Goal: Find specific page/section: Find specific page/section

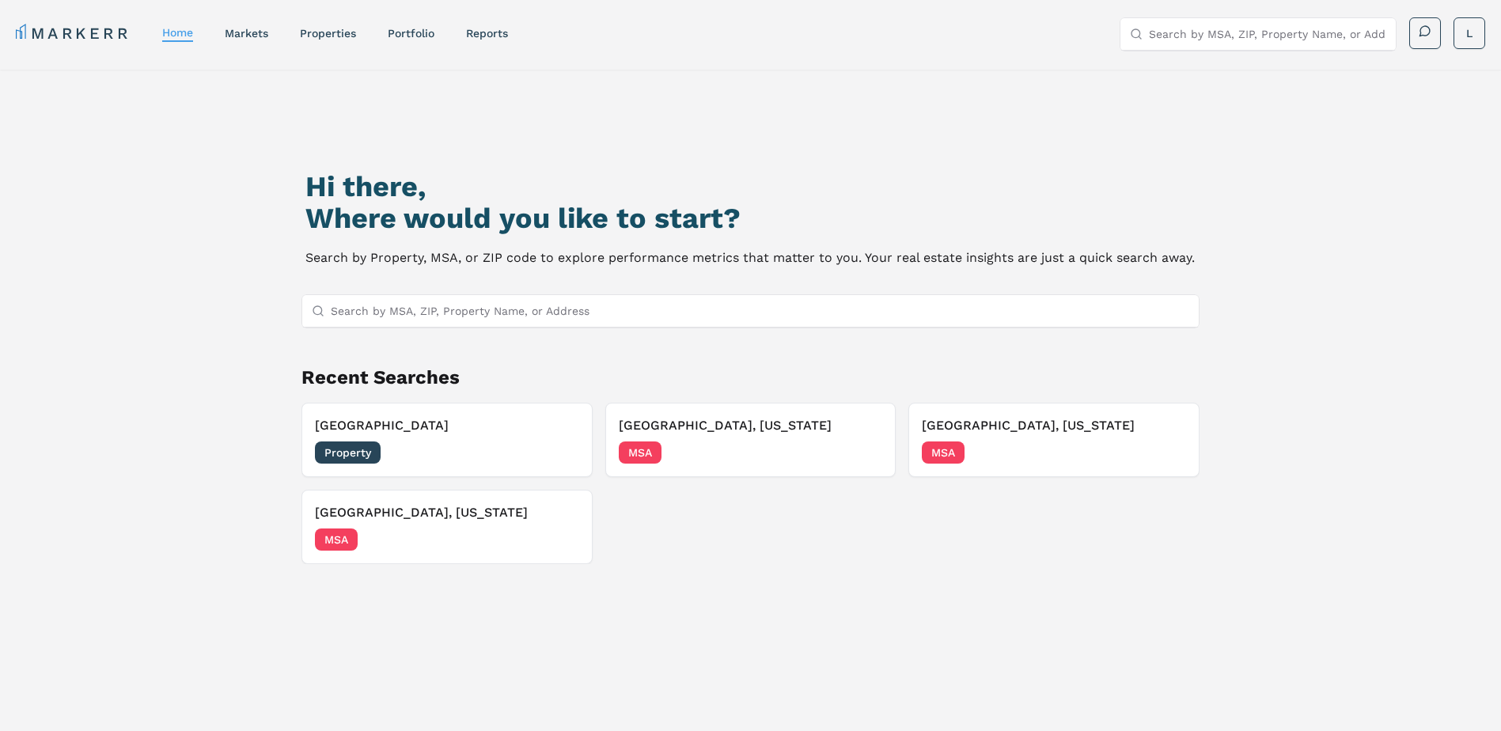
click at [516, 321] on input "Search by MSA, ZIP, Property Name, or Address" at bounding box center [761, 311] width 860 height 32
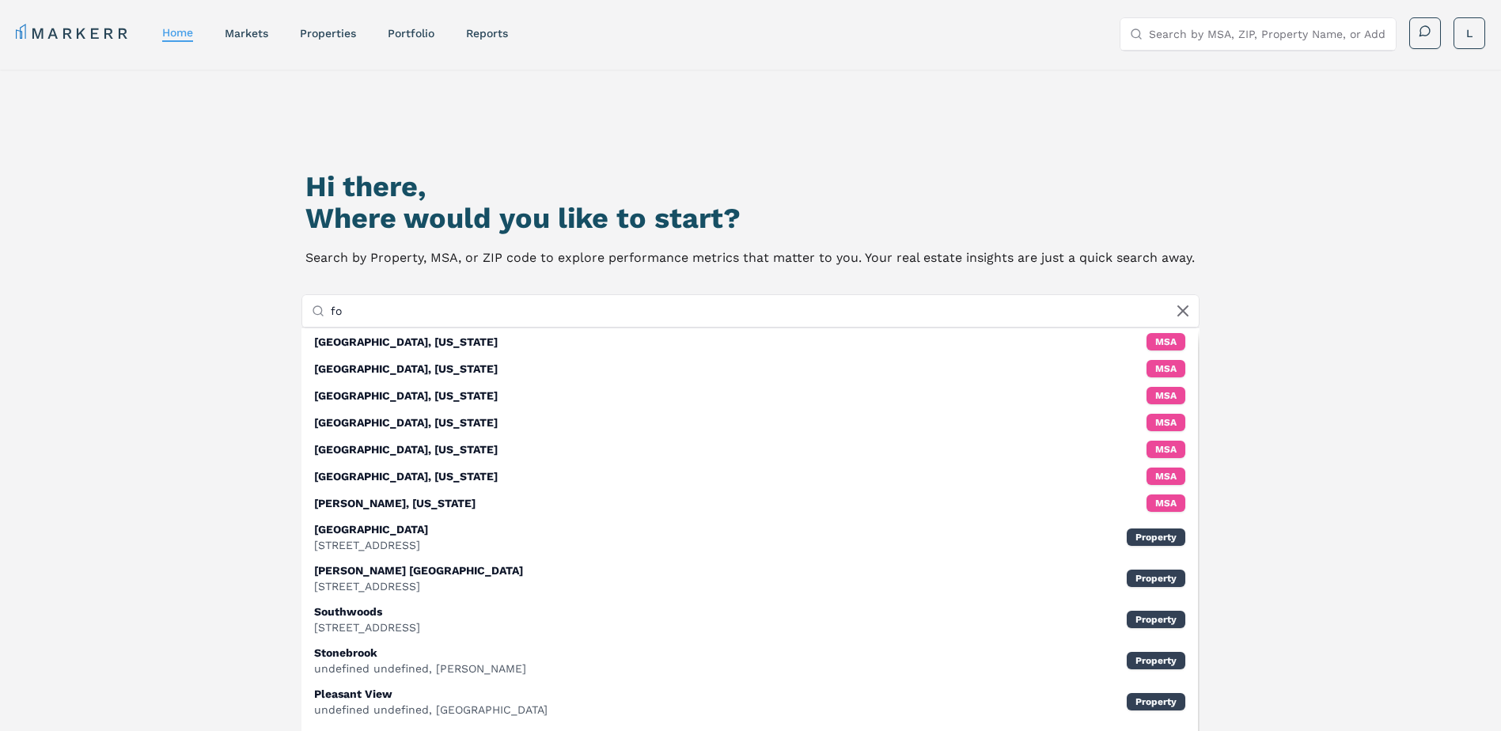
type input "f"
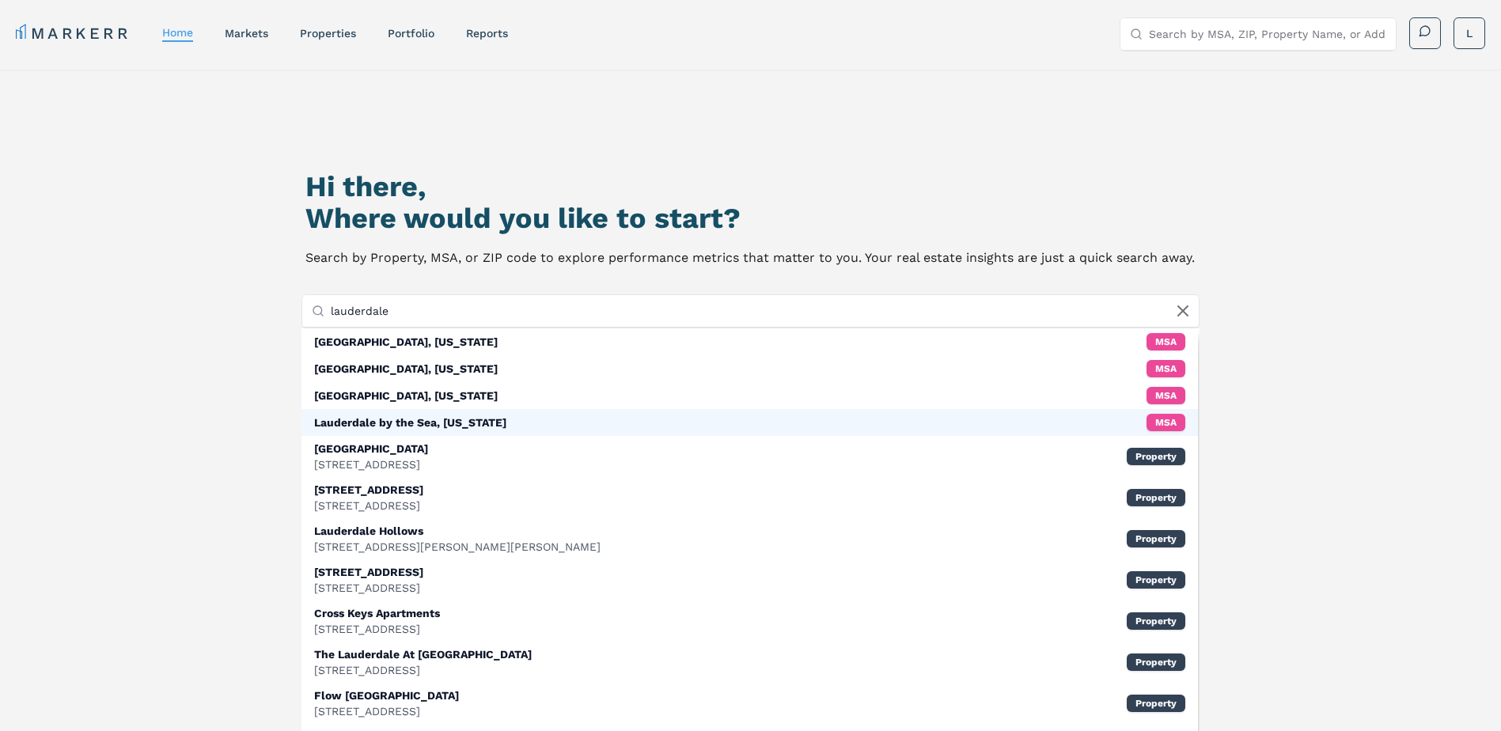
type input "lauderdale"
click at [452, 427] on div "Lauderdale by the Sea, [US_STATE]" at bounding box center [410, 423] width 192 height 16
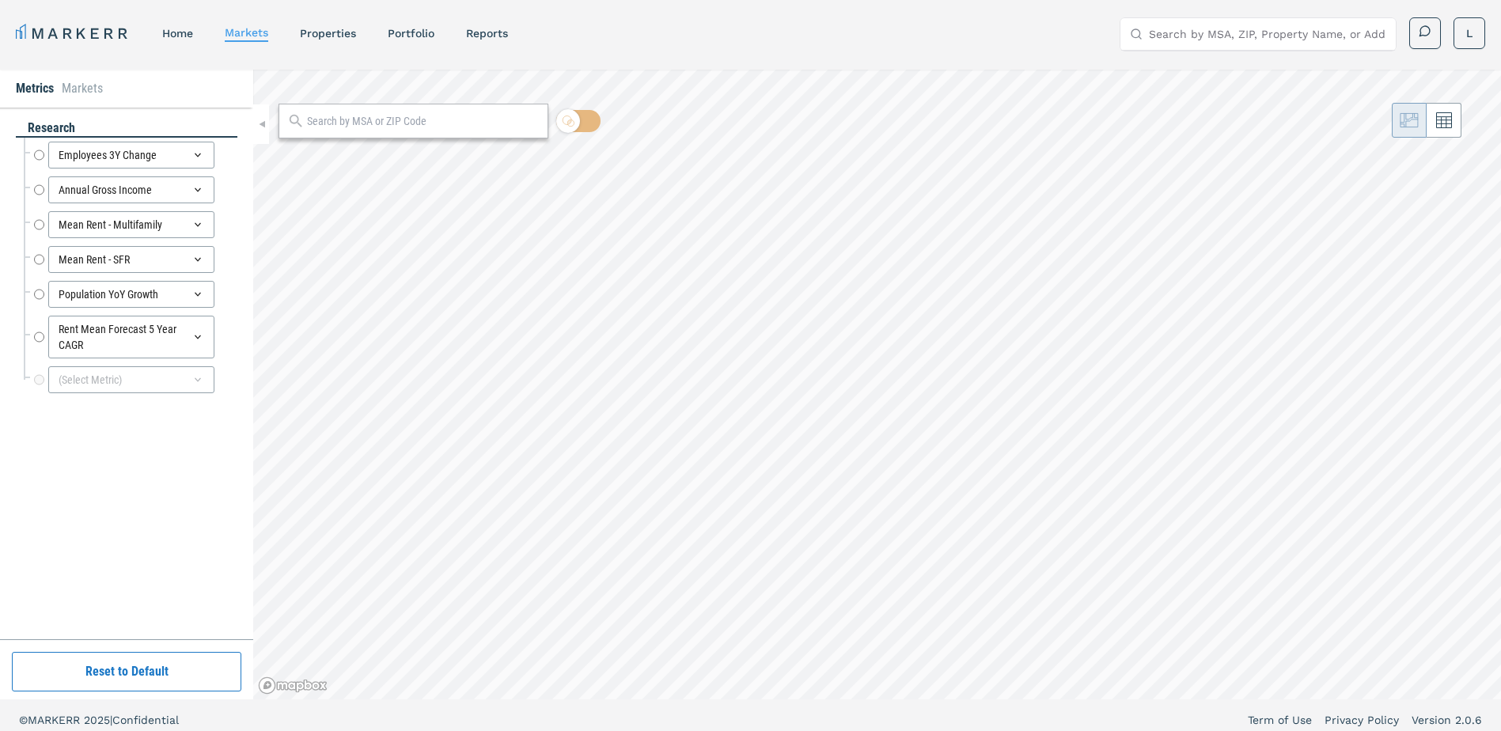
radio input "true"
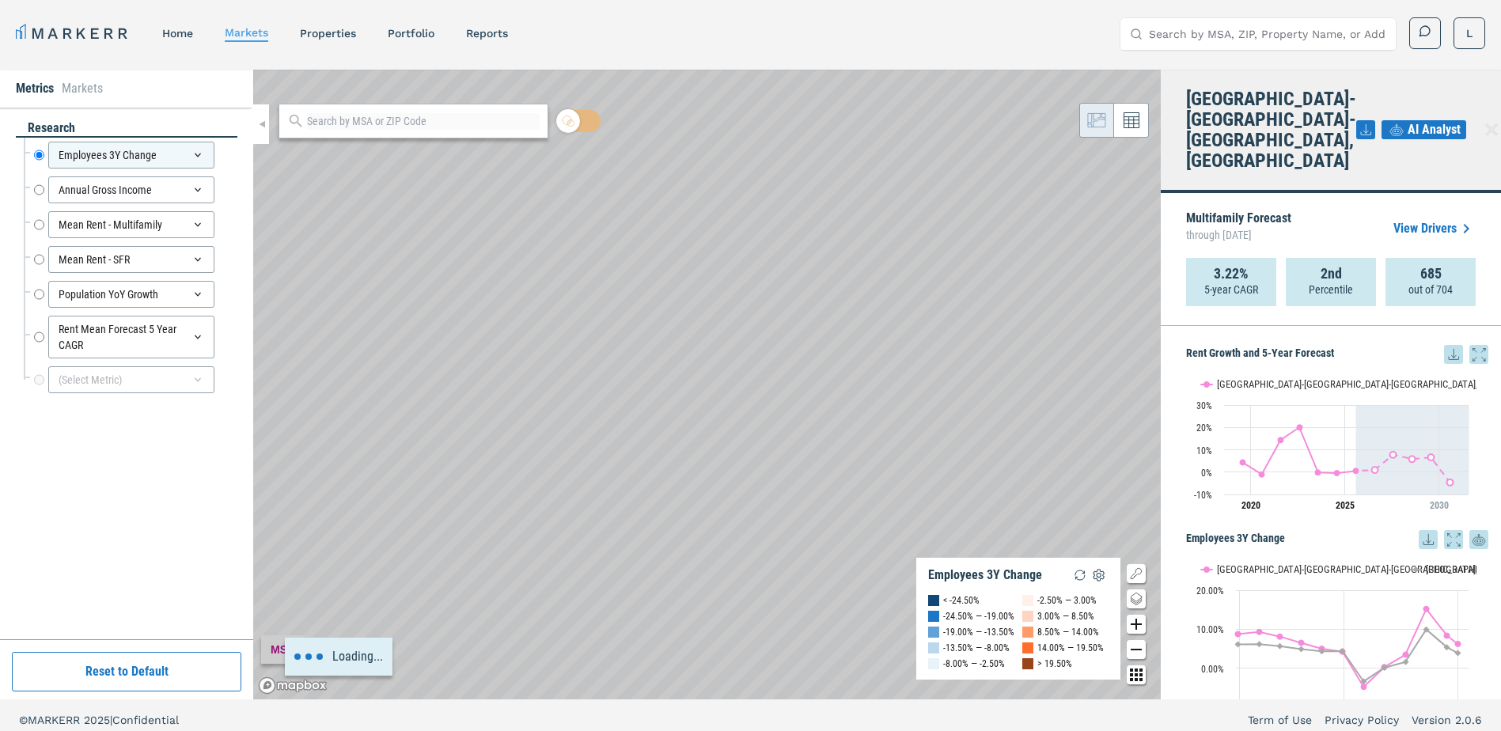
click at [1412, 219] on link "View Drivers" at bounding box center [1435, 228] width 82 height 19
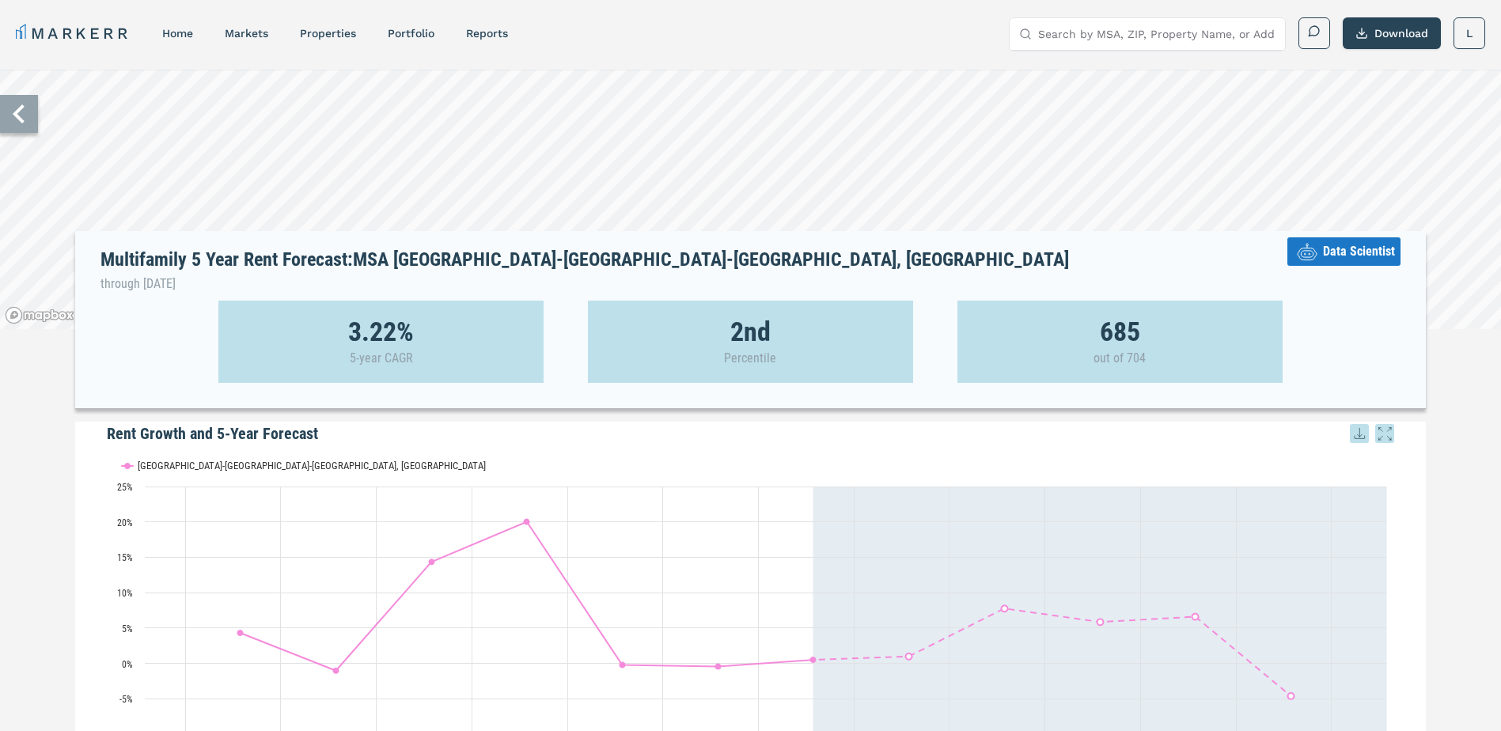
click at [15, 120] on icon at bounding box center [19, 114] width 38 height 38
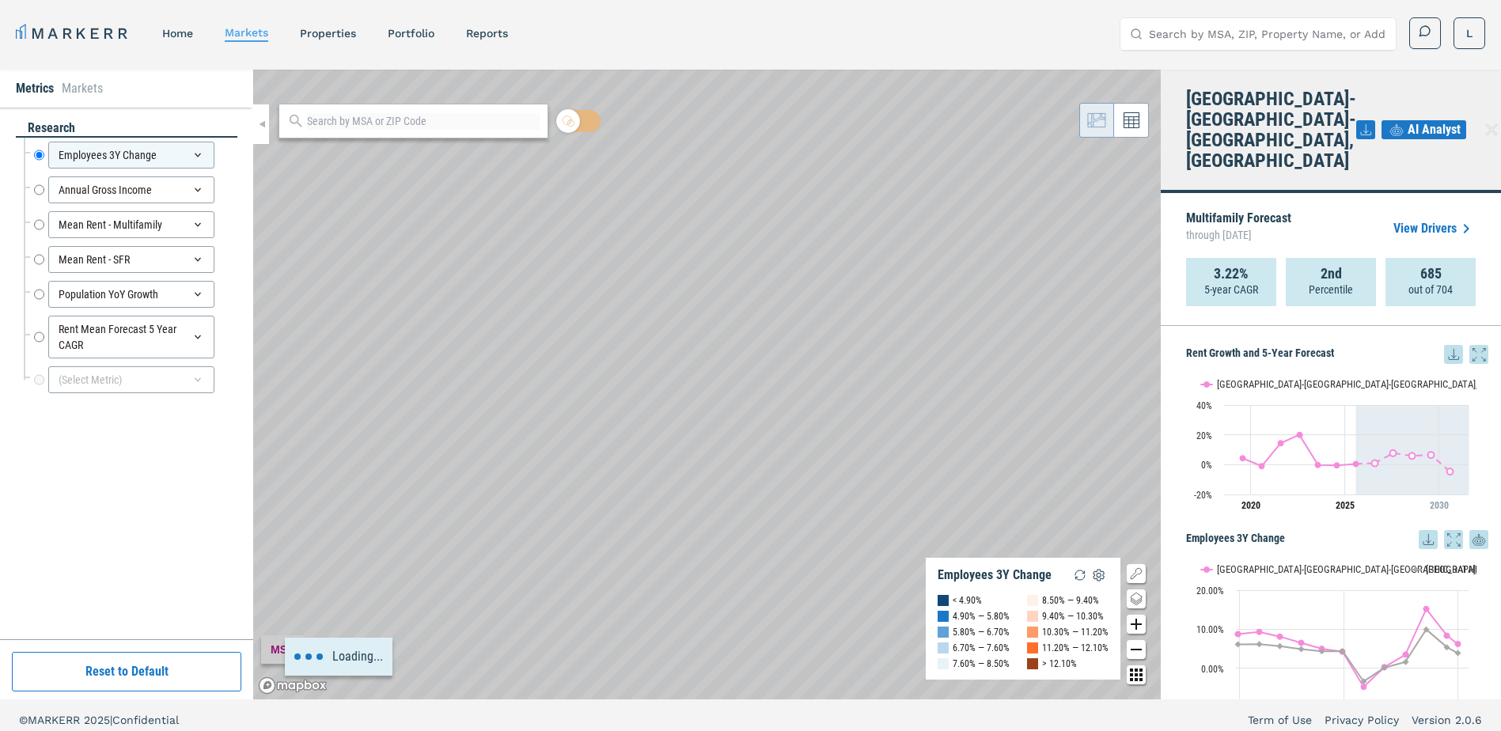
click at [82, 89] on li "Markets" at bounding box center [82, 88] width 41 height 19
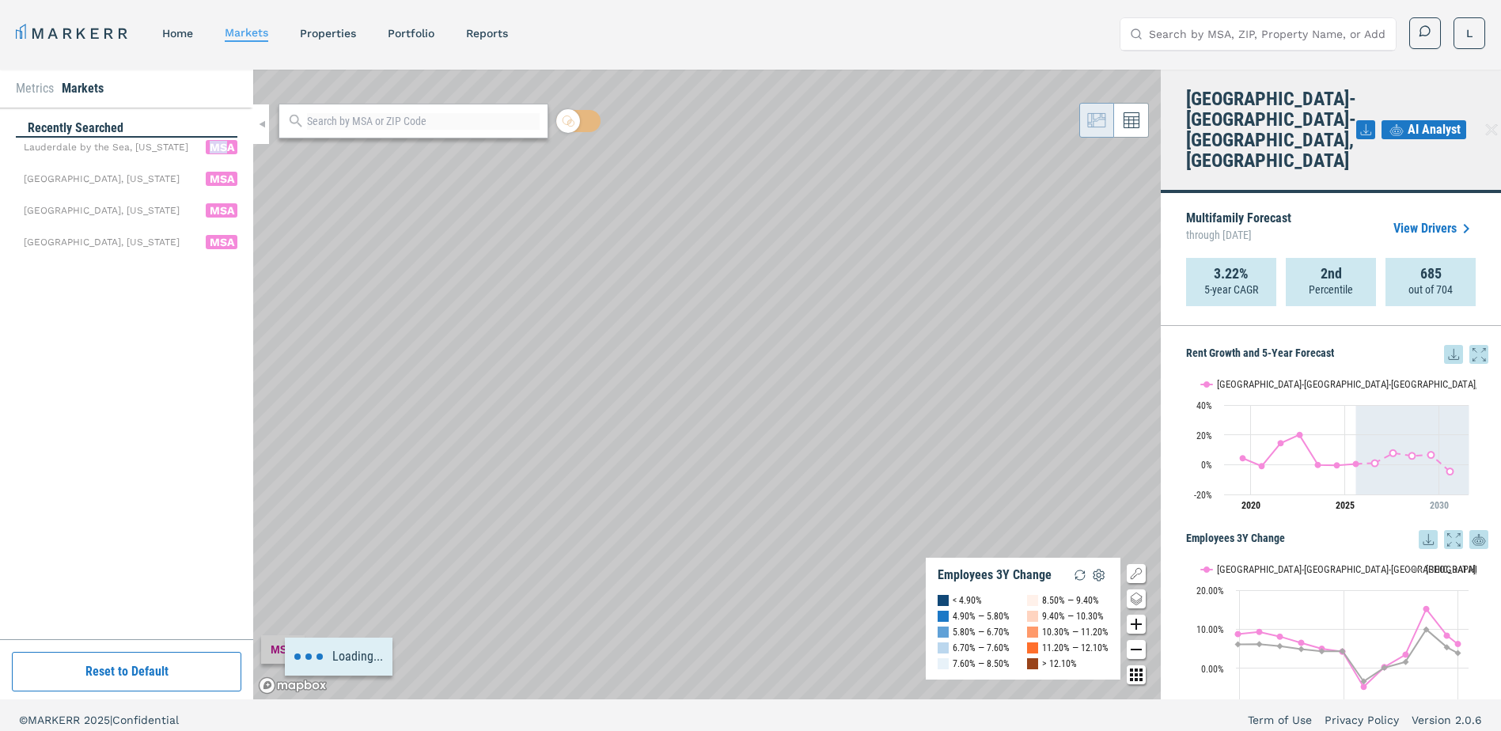
drag, startPoint x: 223, startPoint y: 148, endPoint x: 204, endPoint y: 154, distance: 20.0
click at [204, 154] on div "Lauderdale by the Sea, [US_STATE] MSA [GEOGRAPHIC_DATA], [US_STATE] [GEOGRAPHIC…" at bounding box center [131, 201] width 214 height 127
drag, startPoint x: 204, startPoint y: 154, endPoint x: 108, endPoint y: 147, distance: 96.8
click at [108, 147] on div "Lauderdale by the Sea, [US_STATE] MSA [GEOGRAPHIC_DATA], [US_STATE] [GEOGRAPHIC…" at bounding box center [131, 201] width 214 height 127
click at [309, 32] on link "properties" at bounding box center [328, 33] width 56 height 13
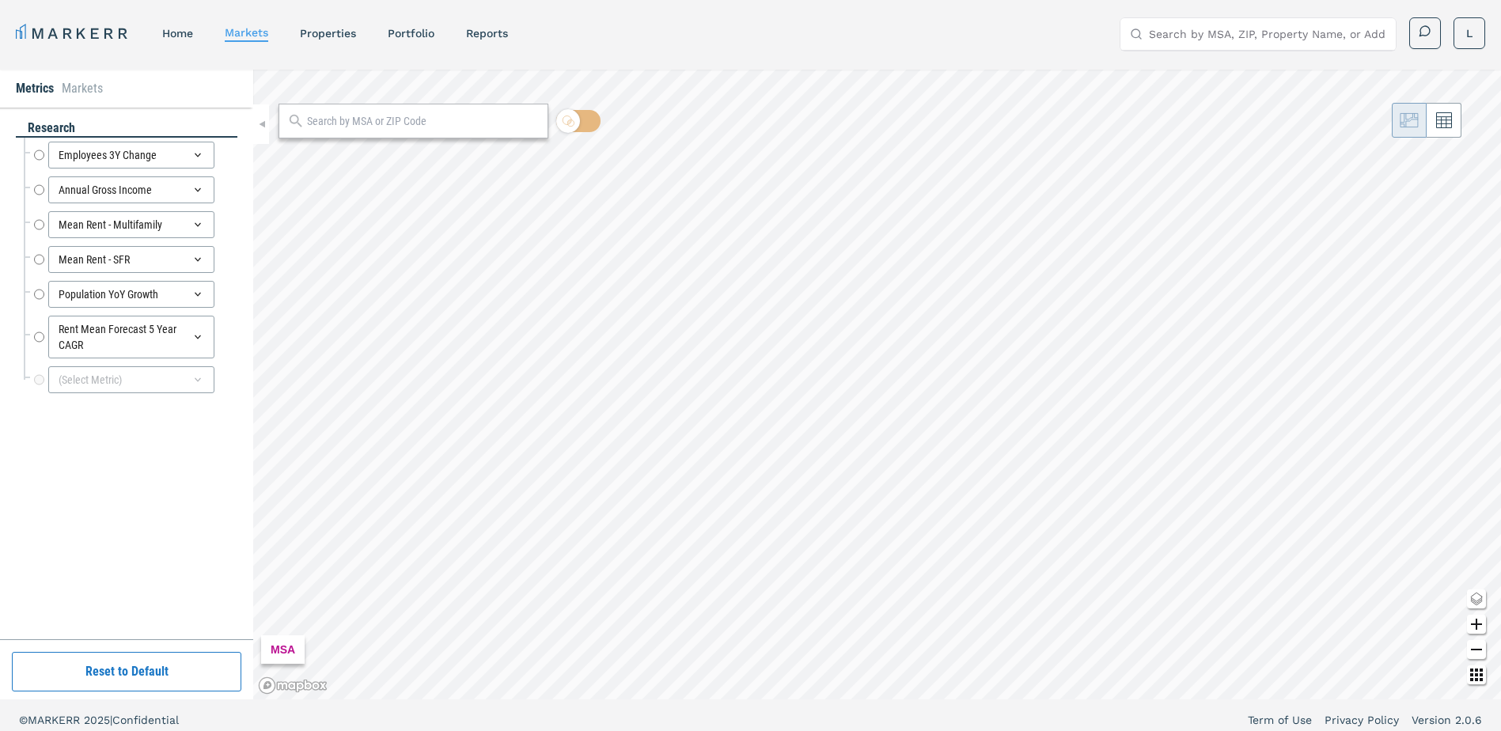
radio input "true"
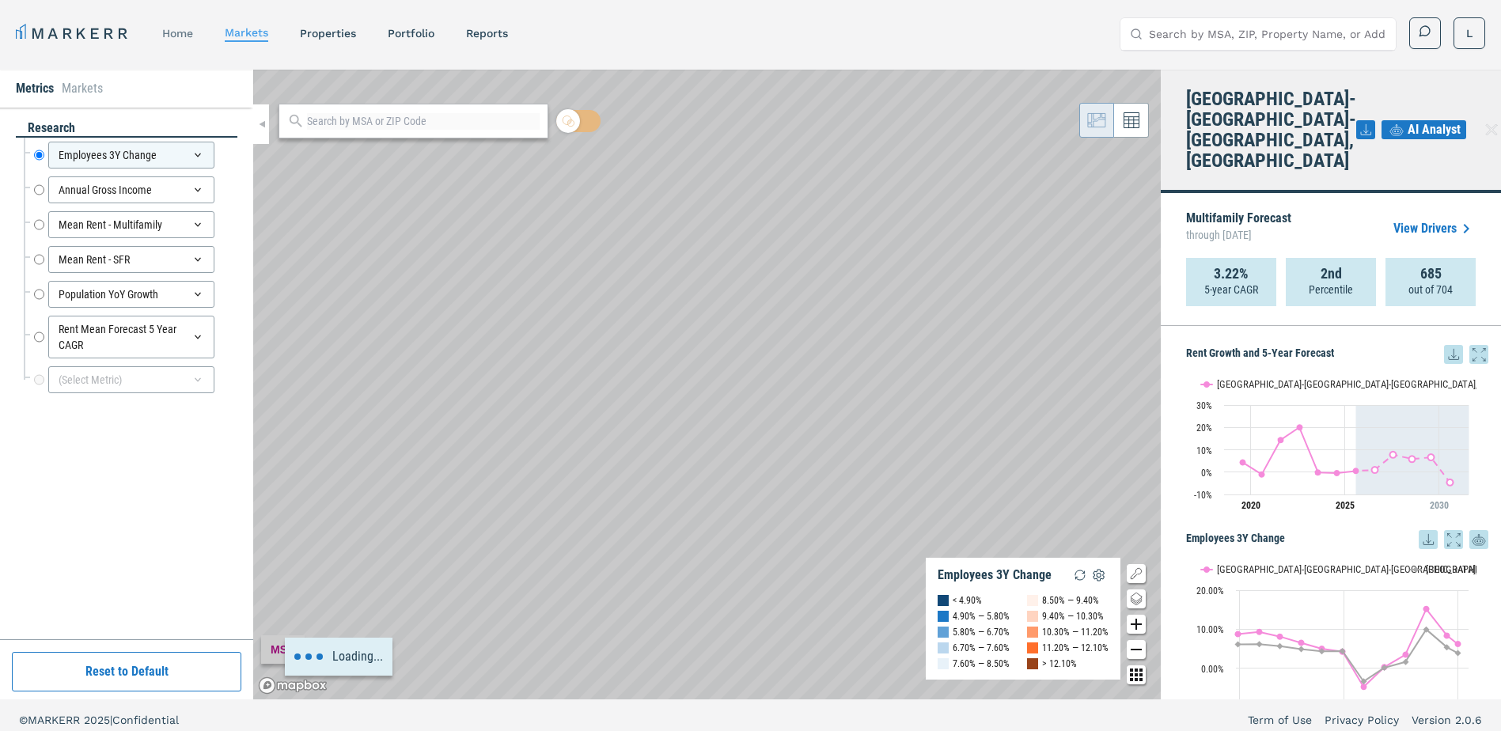
click at [175, 36] on link "home" at bounding box center [177, 33] width 31 height 13
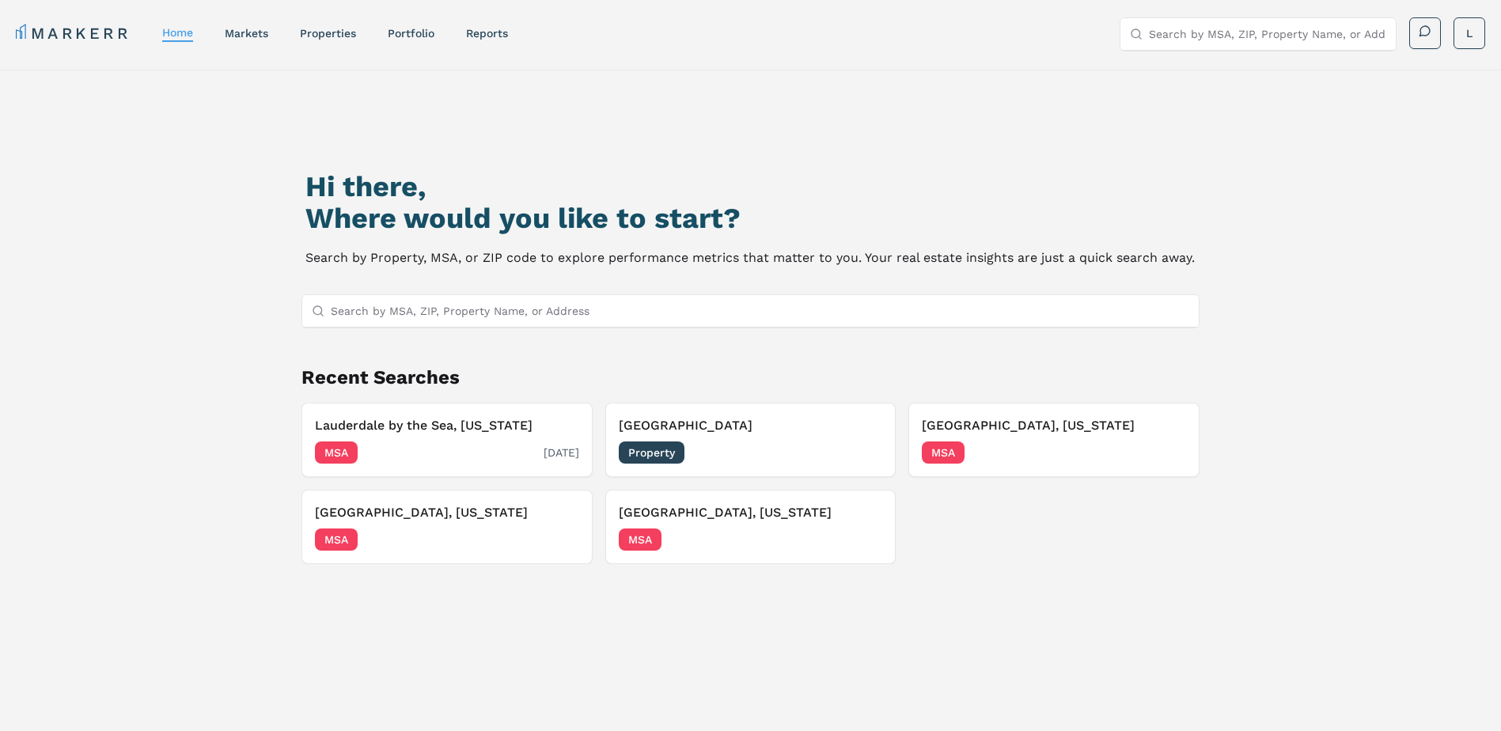
click at [444, 423] on h3 "Lauderdale by the Sea, [US_STATE]" at bounding box center [447, 425] width 264 height 19
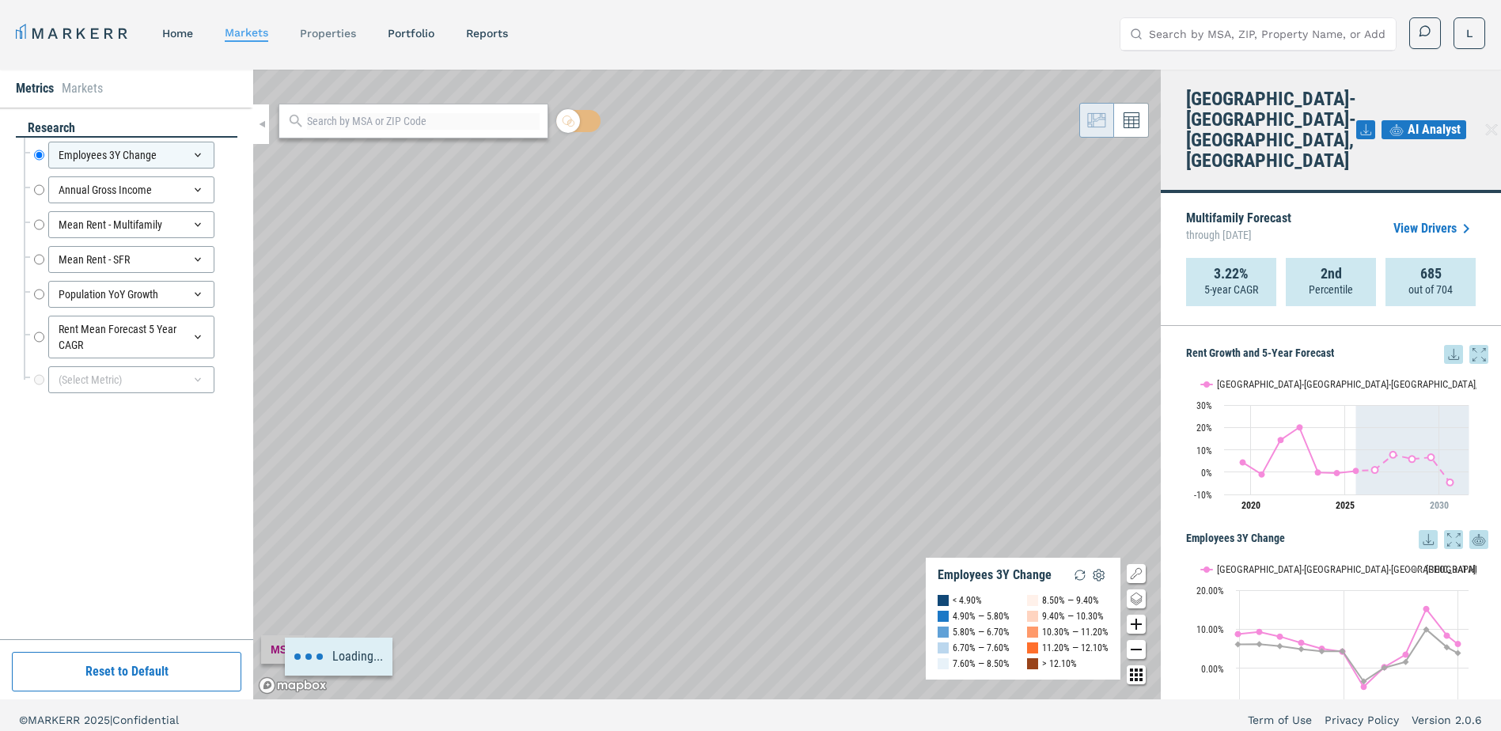
click at [344, 29] on link "properties" at bounding box center [328, 33] width 56 height 13
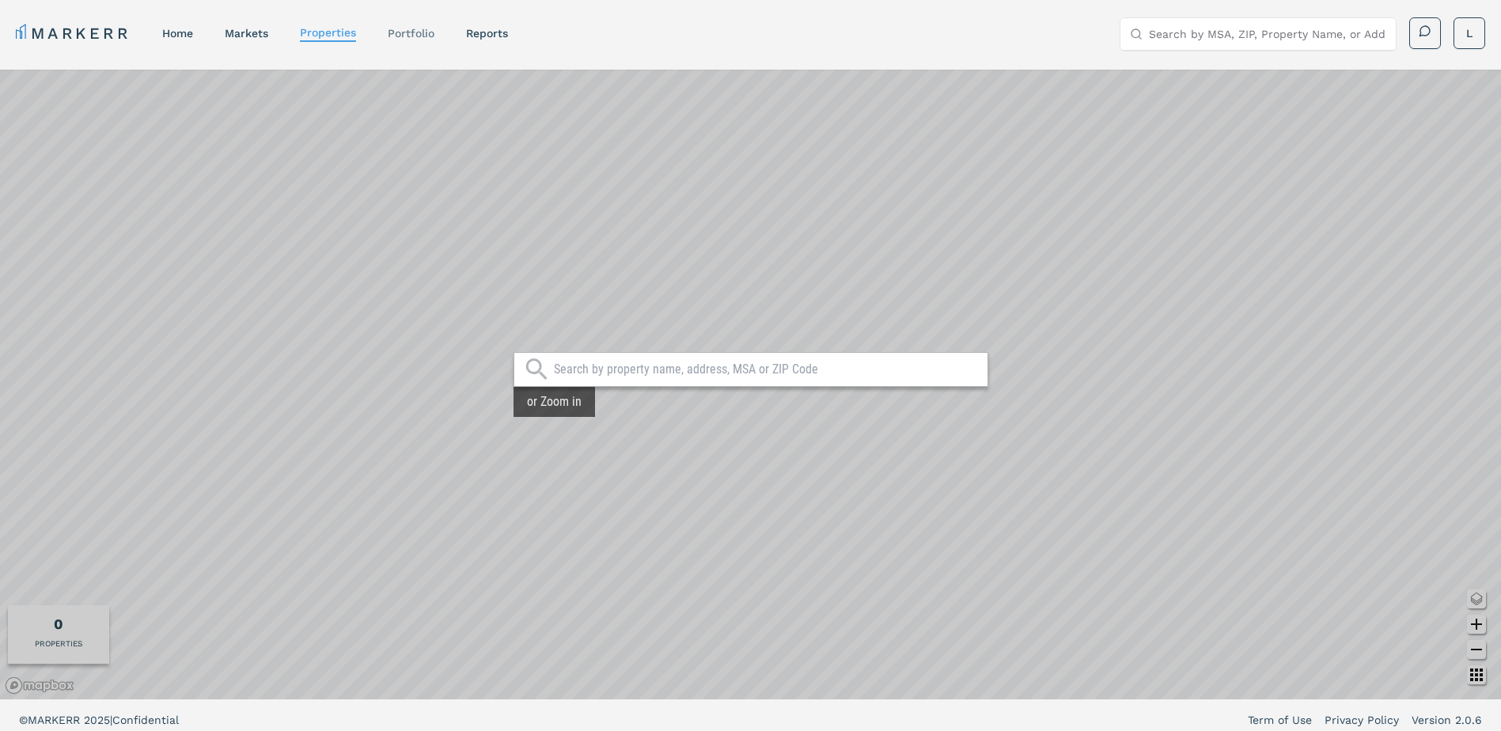
click at [416, 31] on link "Portfolio" at bounding box center [411, 33] width 47 height 13
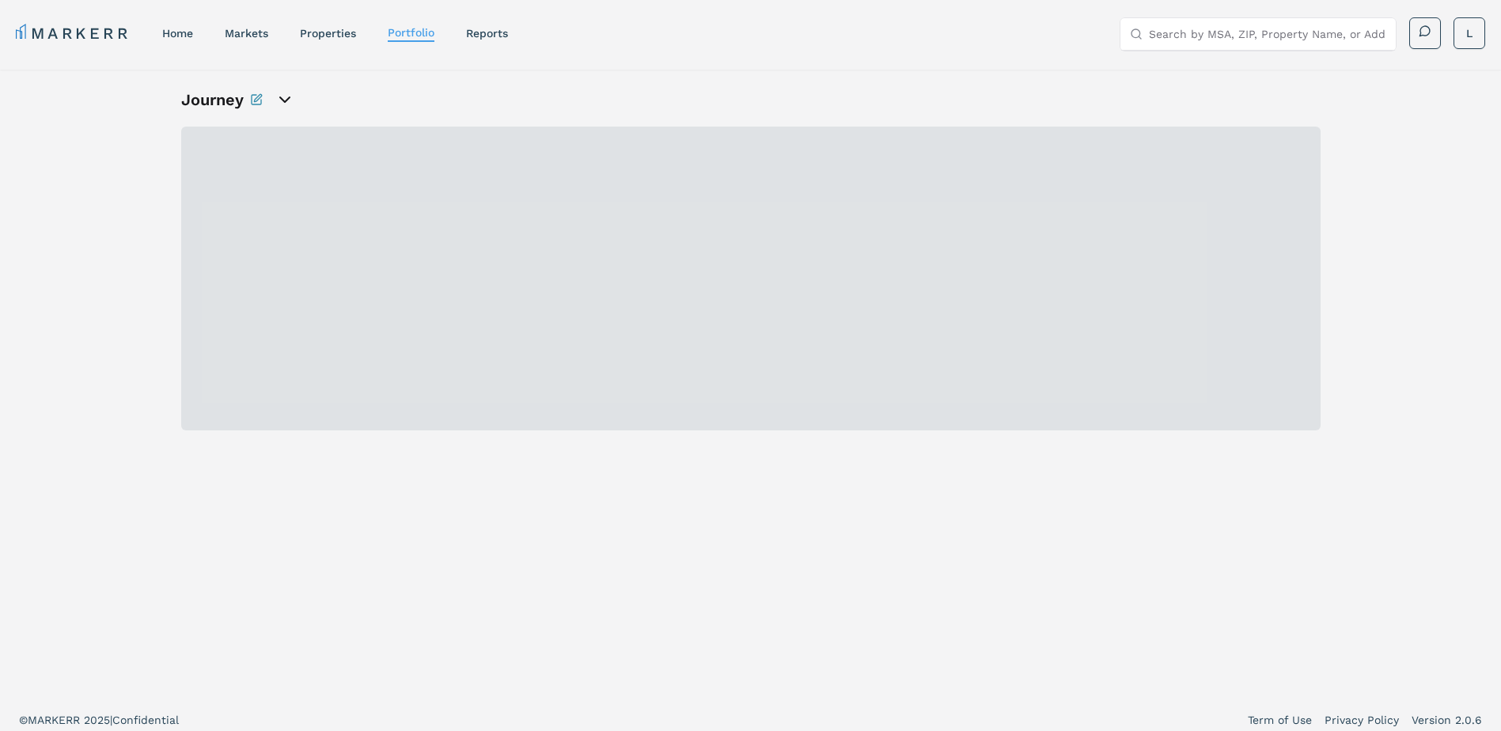
click at [283, 99] on icon "open portfolio options" at bounding box center [284, 99] width 19 height 19
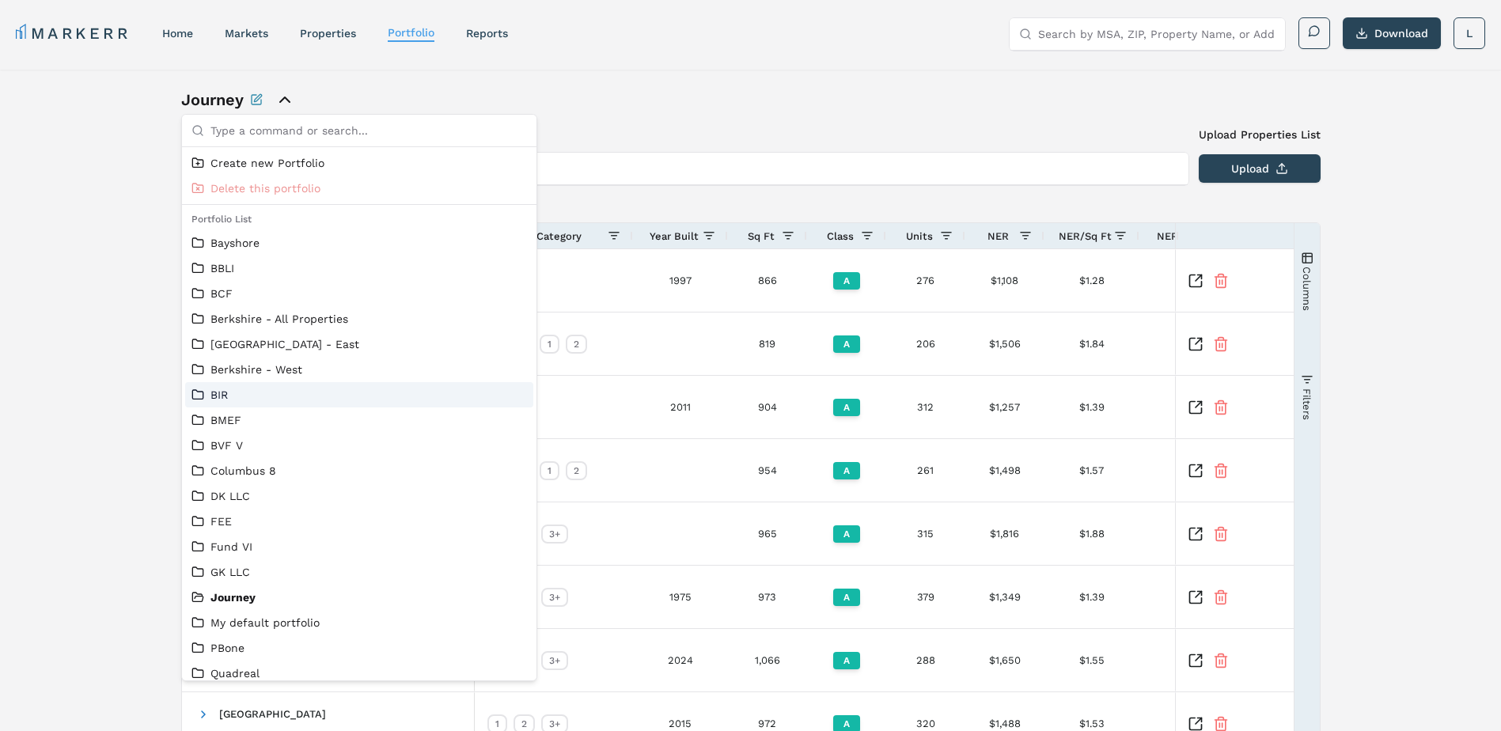
click at [197, 393] on link "BIR" at bounding box center [360, 395] width 336 height 16
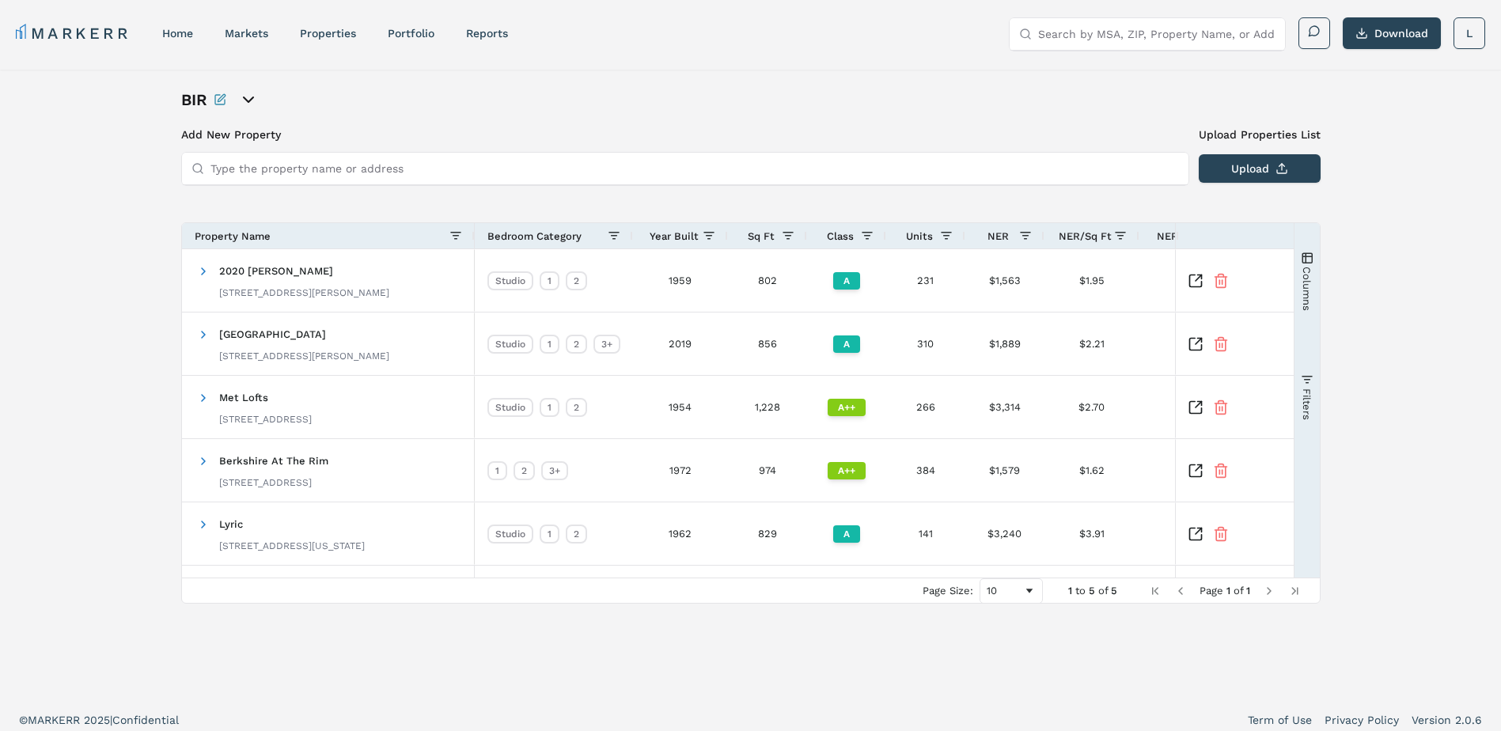
click at [1293, 589] on span "Last Page" at bounding box center [1295, 591] width 13 height 13
click at [245, 100] on icon "open portfolio options" at bounding box center [248, 99] width 9 height 5
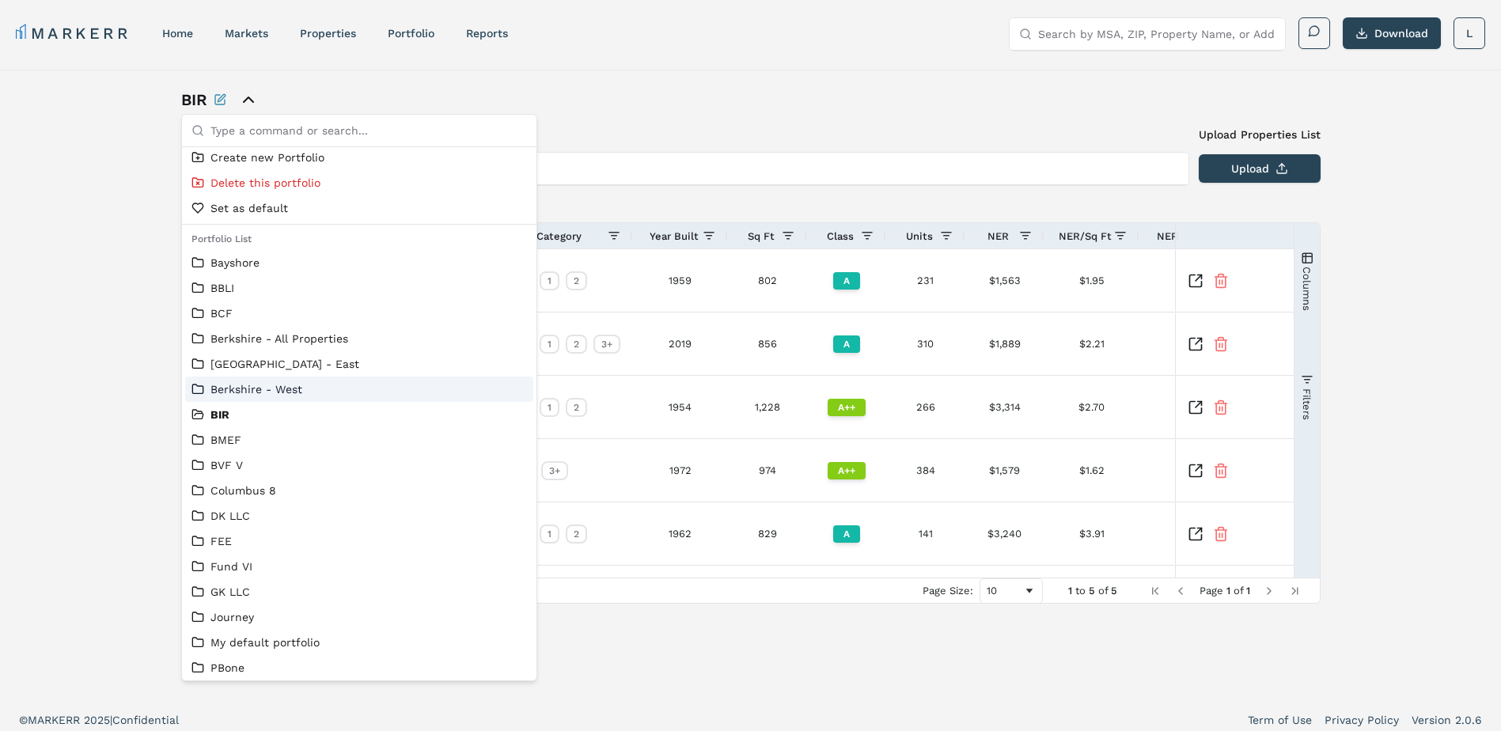
scroll to position [13, 0]
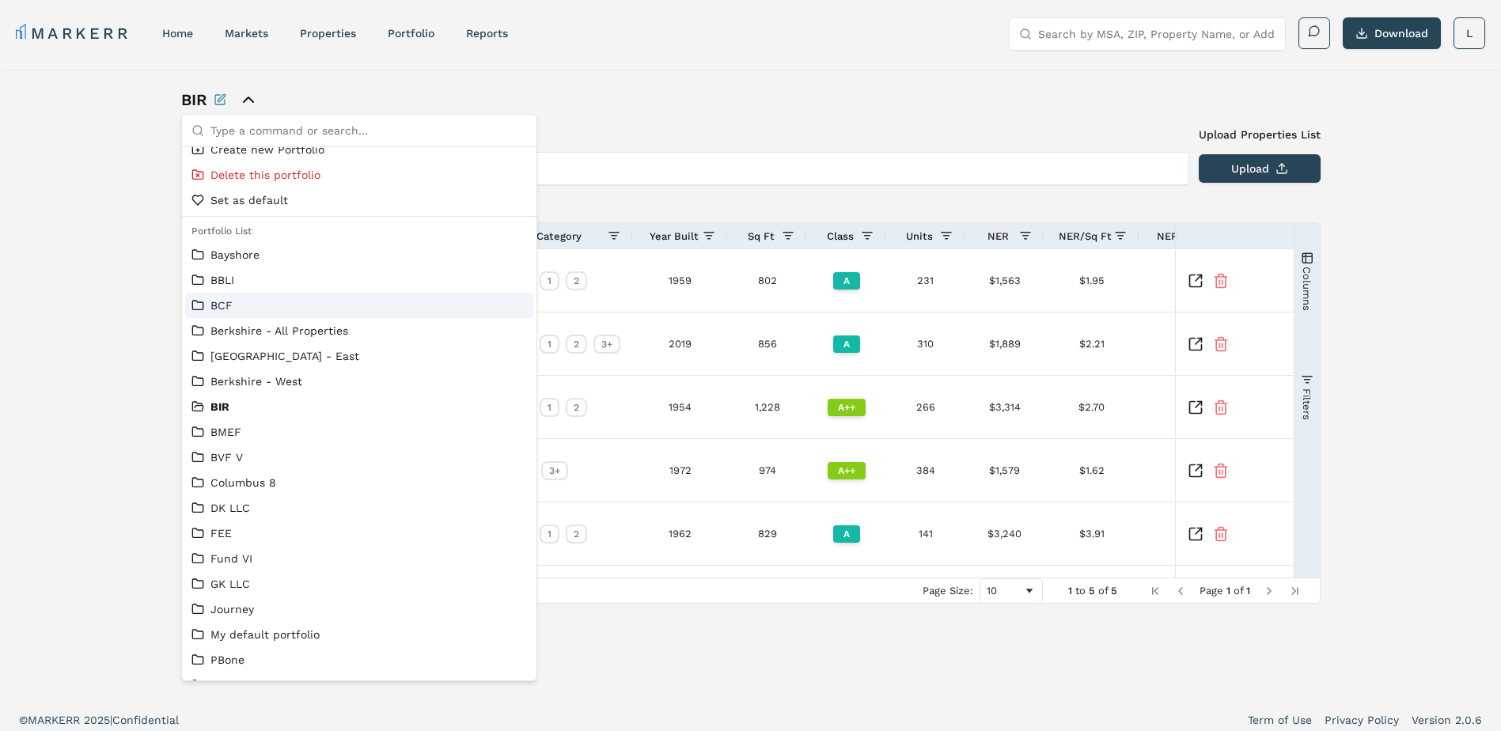
click at [233, 305] on link "BCF" at bounding box center [360, 306] width 336 height 16
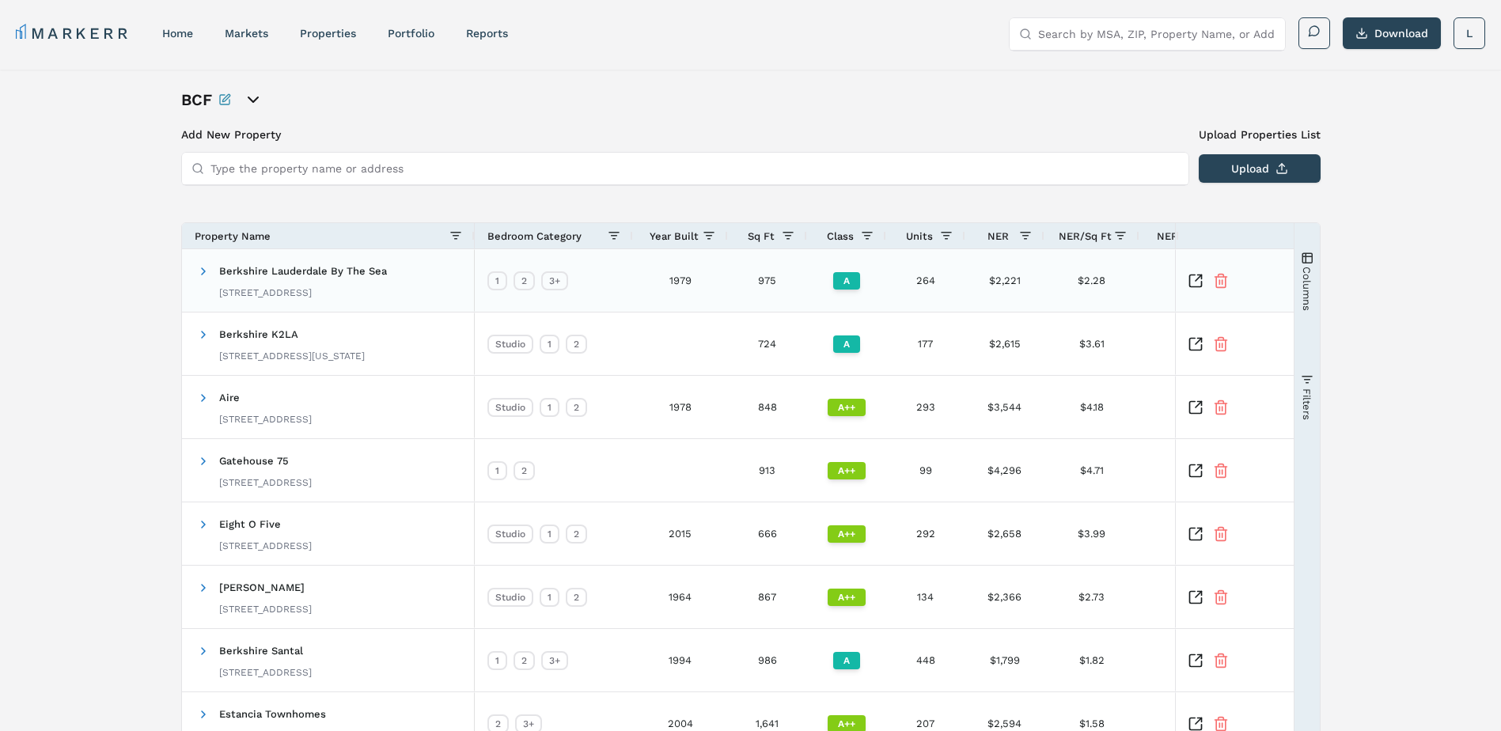
click at [249, 281] on div "Berkshire Lauderdale By The Sea [STREET_ADDRESS]" at bounding box center [303, 281] width 168 height 50
click at [199, 271] on span at bounding box center [203, 271] width 13 height 13
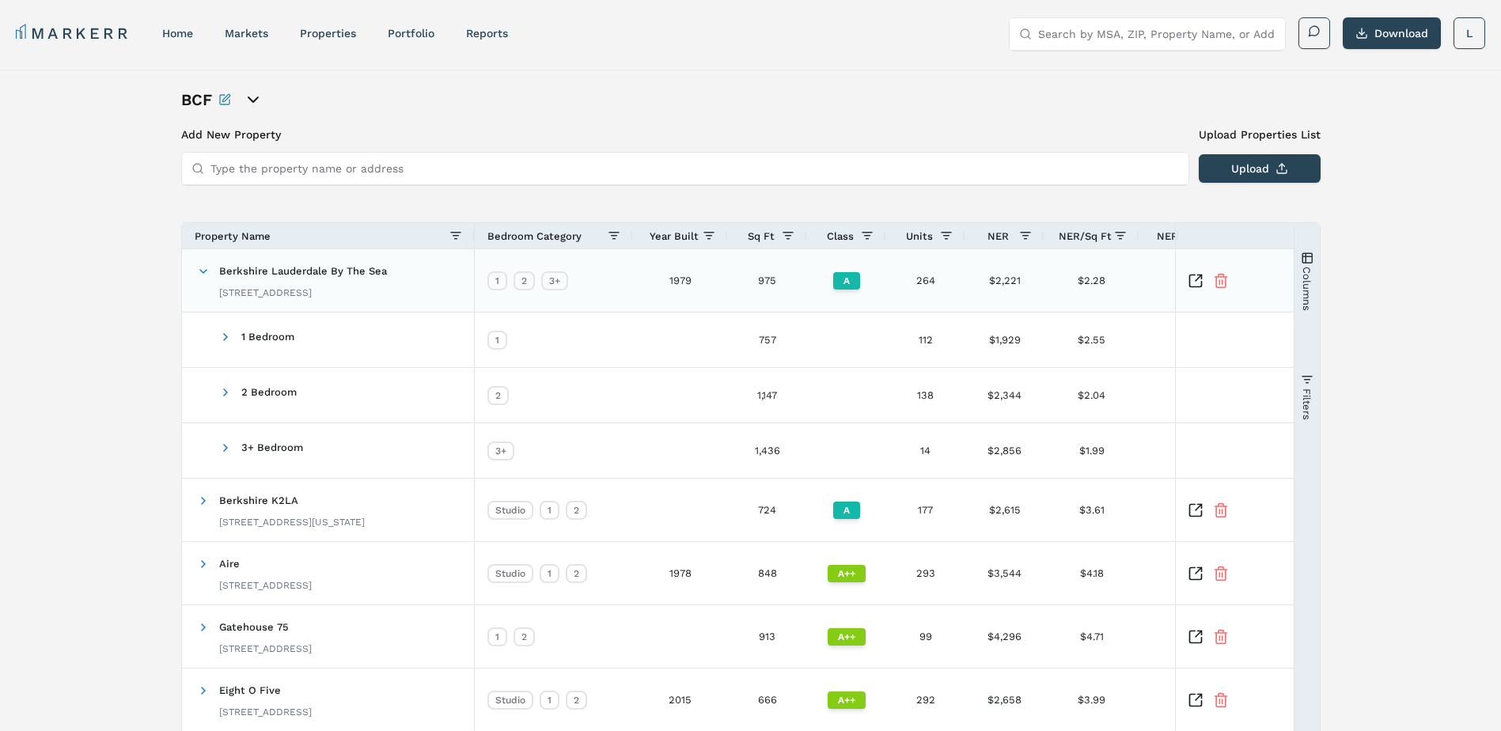
click at [1195, 283] on icon "Inspect Comparable" at bounding box center [1196, 281] width 16 height 16
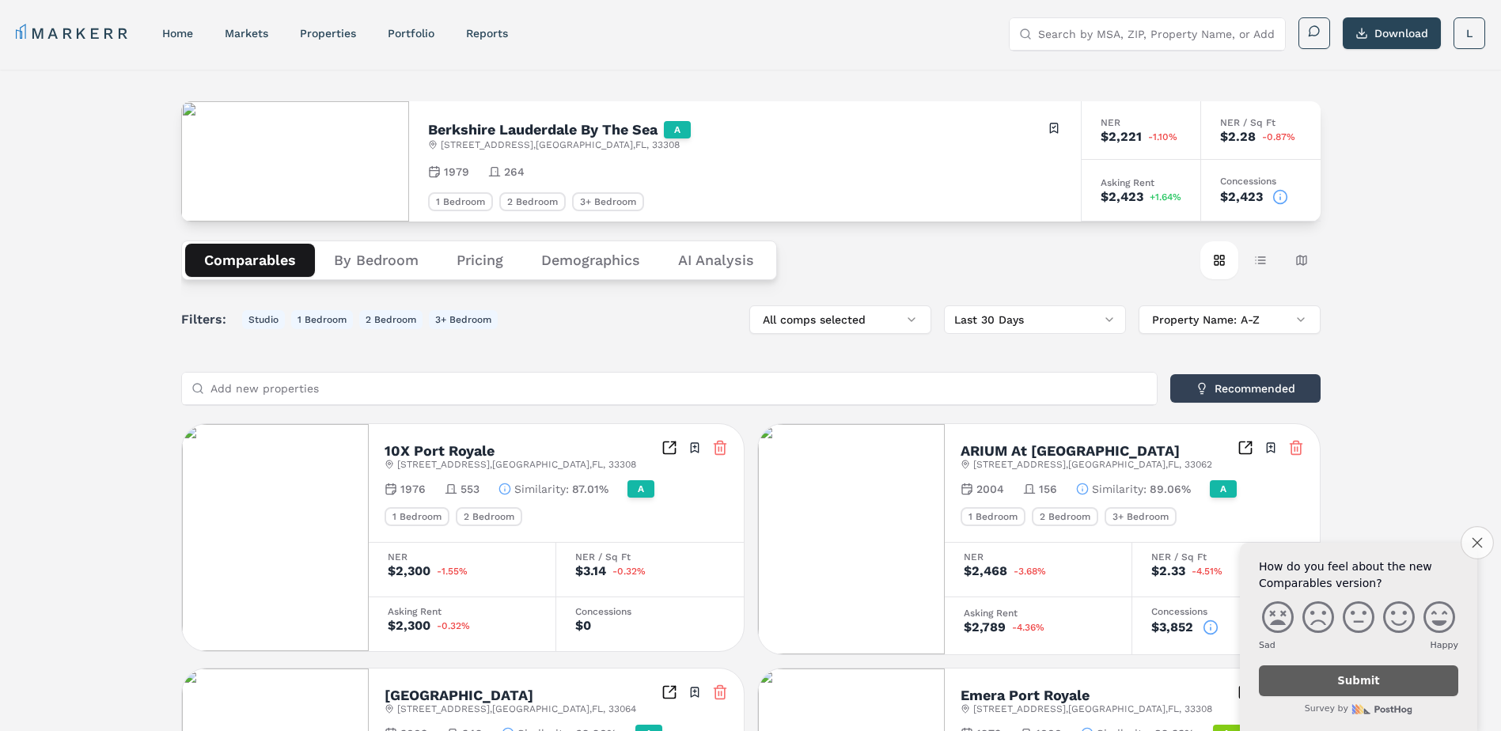
click at [1476, 537] on icon "Close survey" at bounding box center [1477, 542] width 10 height 10
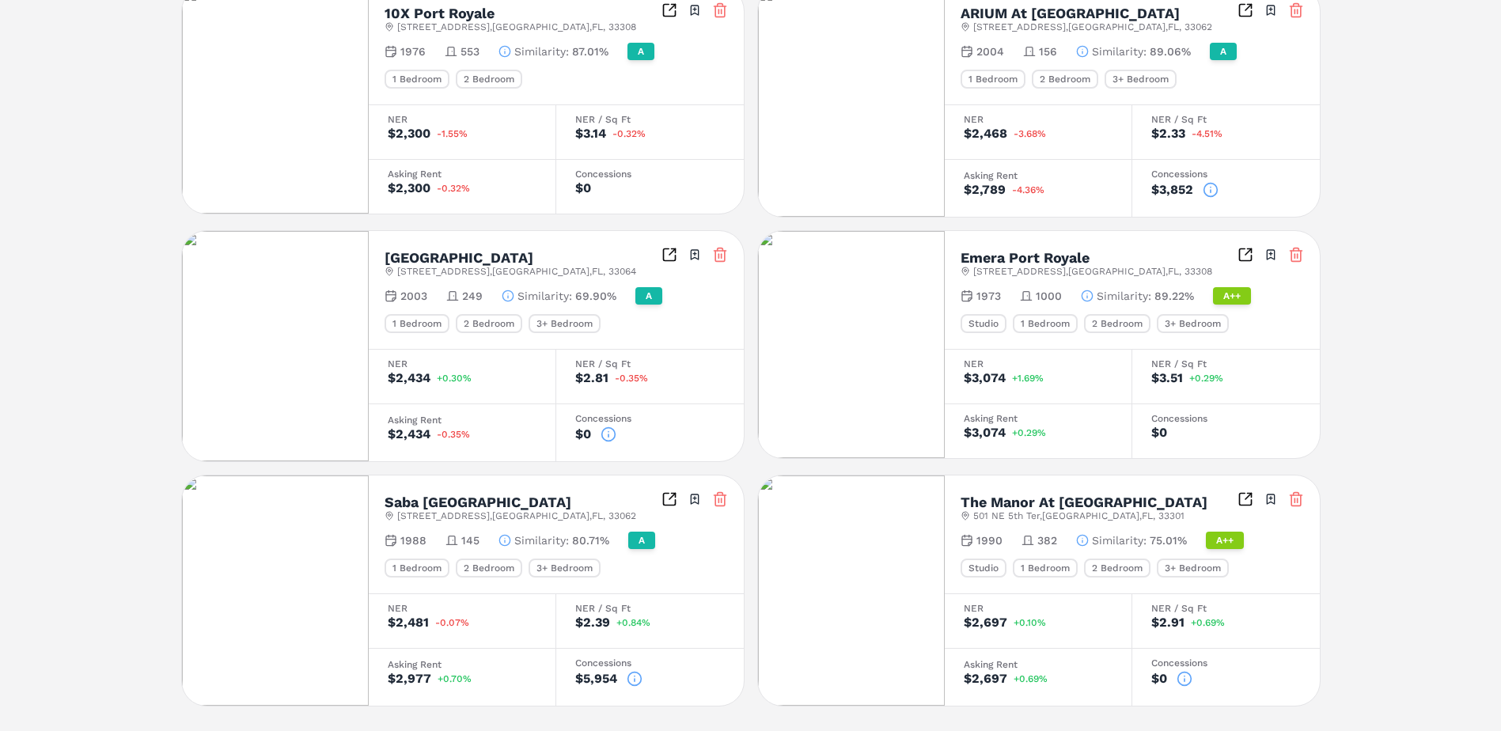
scroll to position [473, 0]
